Goal: Information Seeking & Learning: Compare options

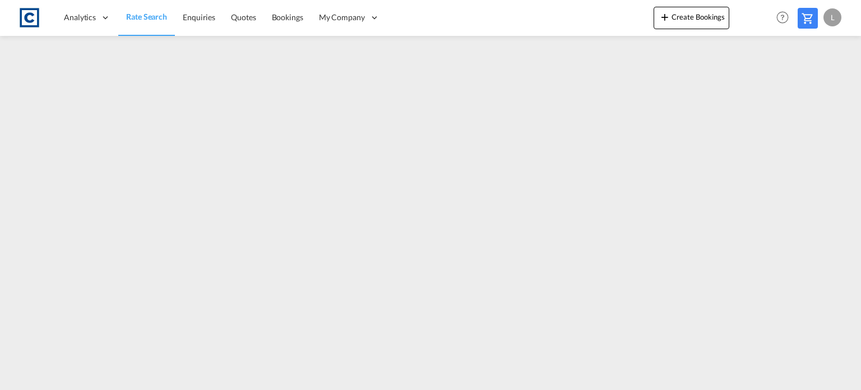
click at [135, 16] on span "Rate Search" at bounding box center [146, 17] width 41 height 10
click at [139, 16] on span "Rate Search" at bounding box center [146, 17] width 41 height 10
click at [140, 13] on span "Rate Search" at bounding box center [146, 17] width 40 height 10
